Goal: Navigation & Orientation: Find specific page/section

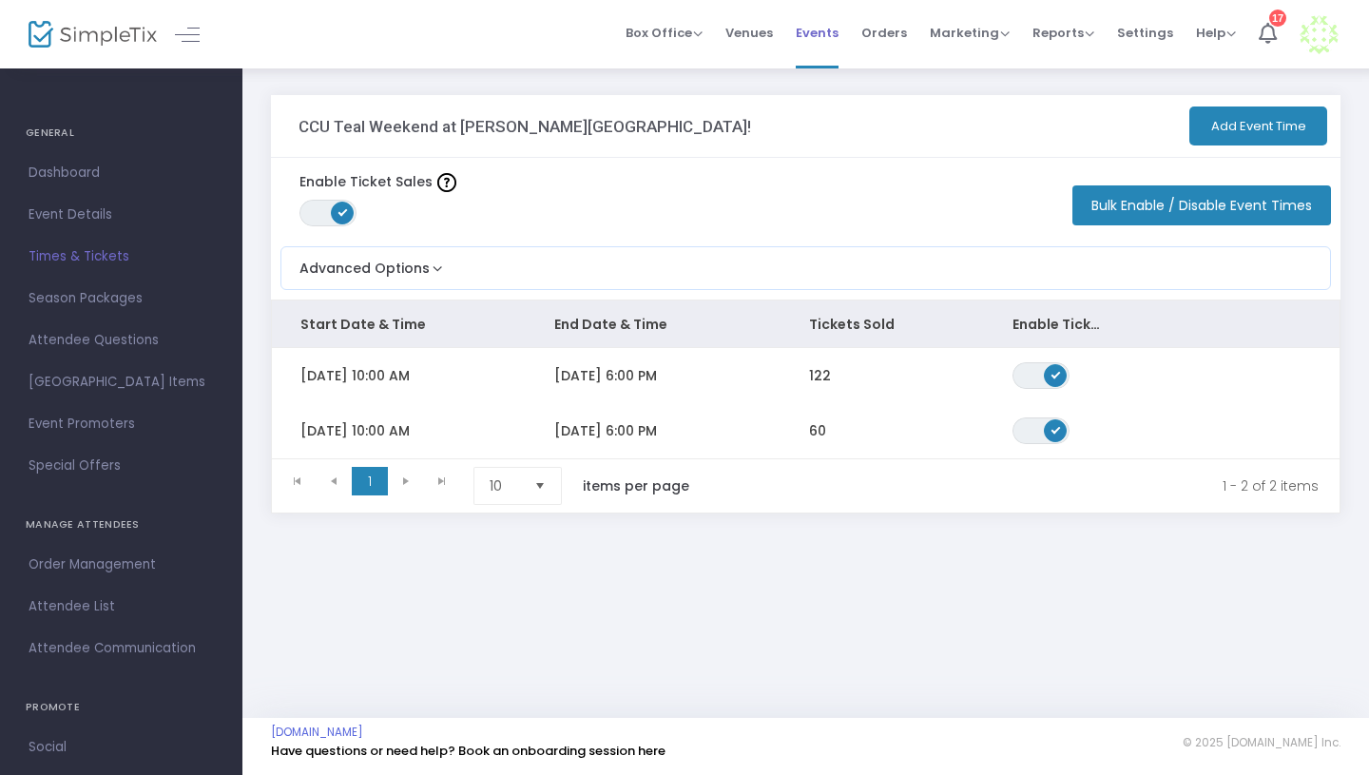
click at [831, 33] on span "Events" at bounding box center [817, 33] width 43 height 48
